Goal: Information Seeking & Learning: Learn about a topic

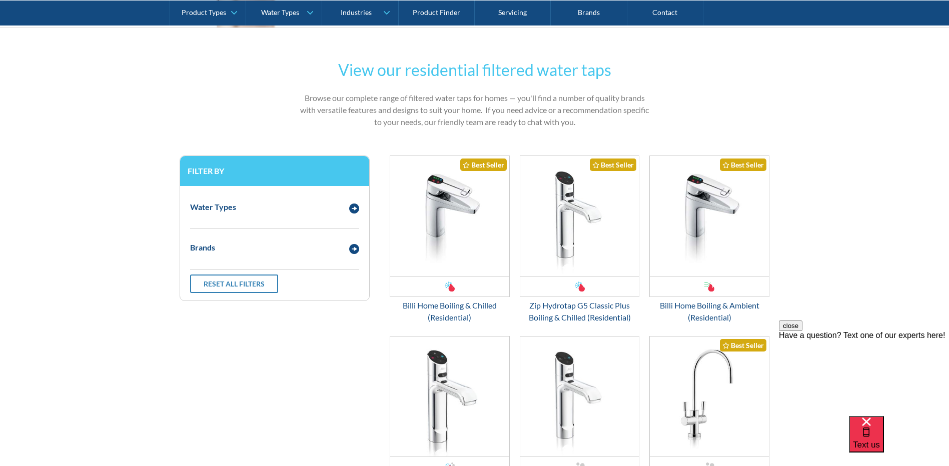
scroll to position [450, 0]
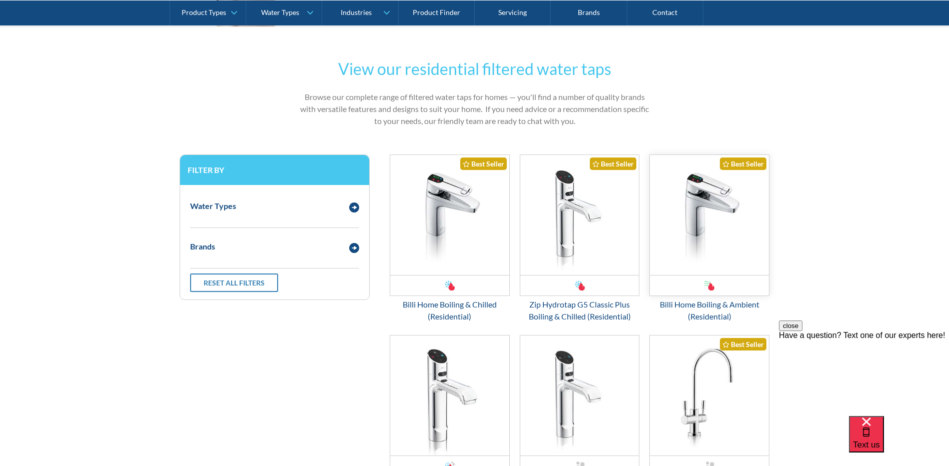
click at [695, 221] on img "Email Form 3" at bounding box center [709, 215] width 119 height 120
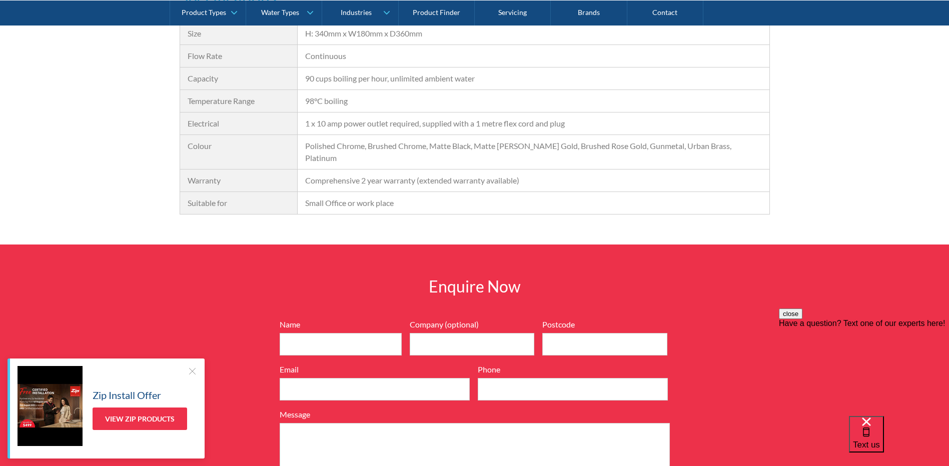
scroll to position [1151, 0]
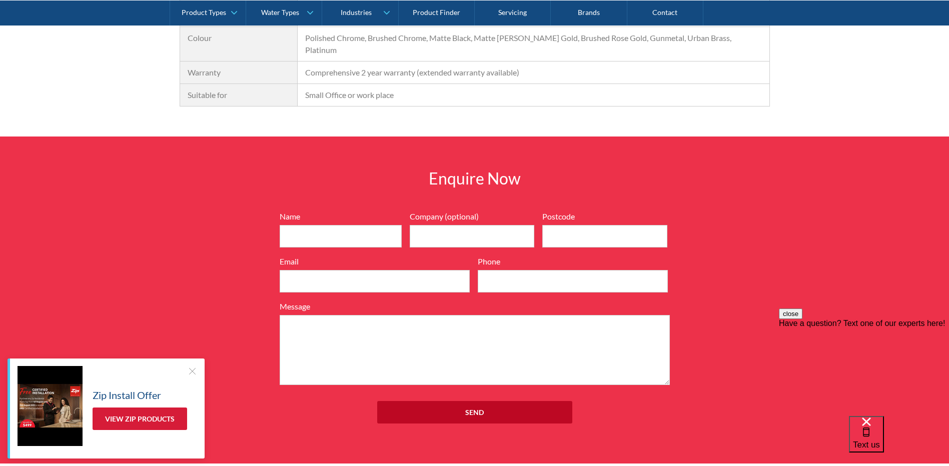
click at [165, 422] on link "View Zip Products" at bounding box center [140, 419] width 95 height 23
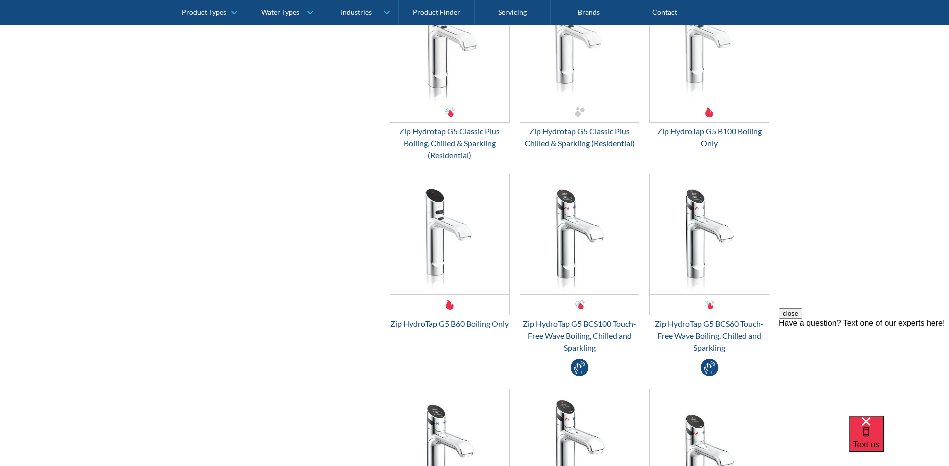
scroll to position [1702, 0]
